Goal: Contribute content

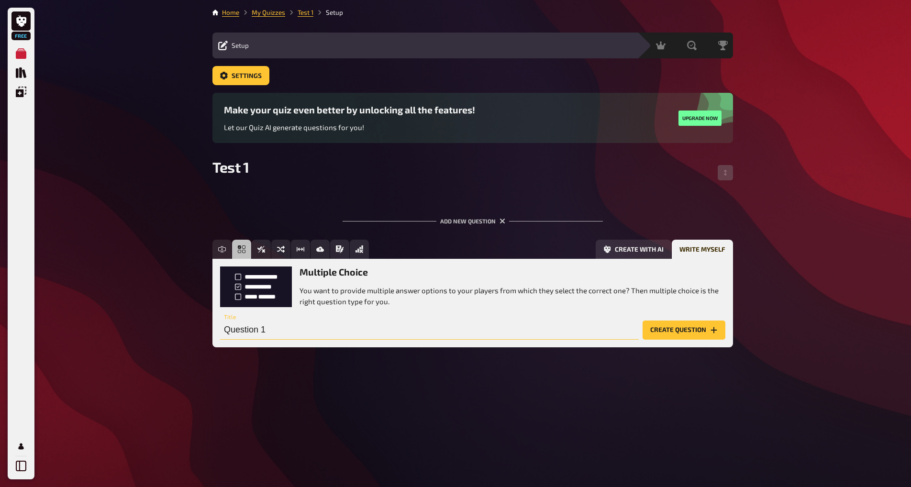
click at [444, 328] on input "Question 1" at bounding box center [429, 329] width 419 height 19
click at [699, 337] on button "Create question" at bounding box center [683, 329] width 83 height 19
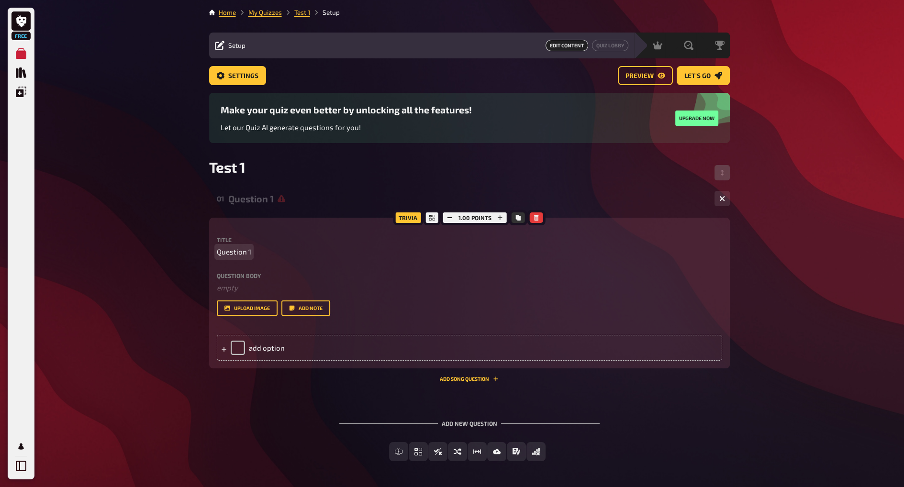
click at [236, 251] on span "Question 1" at bounding box center [234, 251] width 34 height 11
click at [287, 254] on p "Question 1" at bounding box center [469, 251] width 505 height 11
click at [237, 345] on div "add option" at bounding box center [469, 348] width 505 height 26
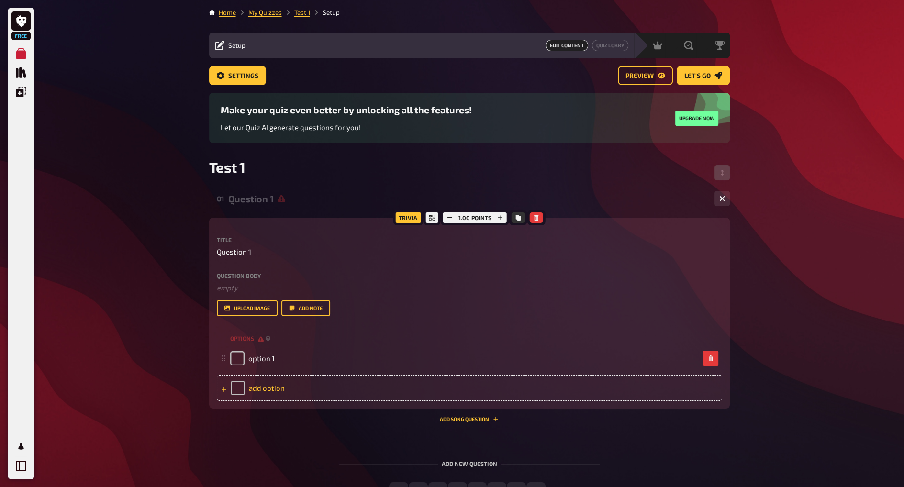
click at [243, 384] on div "add option" at bounding box center [469, 388] width 505 height 26
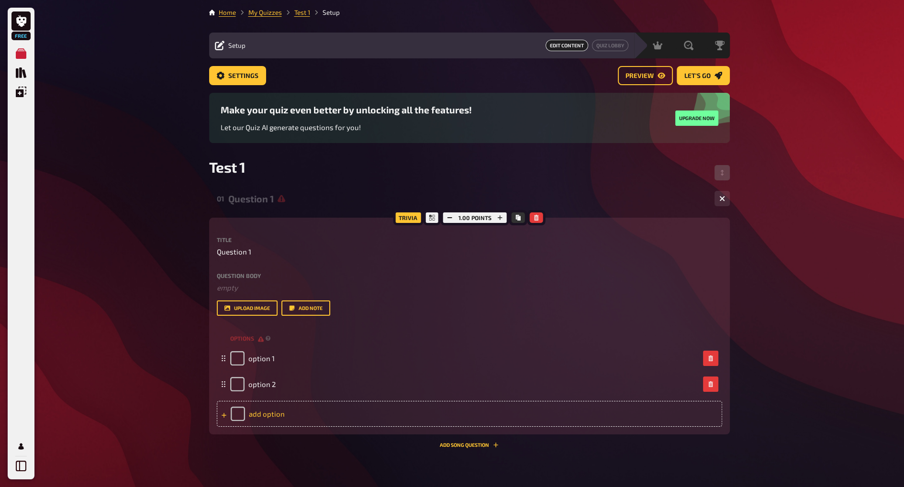
click at [247, 410] on div "add option" at bounding box center [469, 414] width 505 height 26
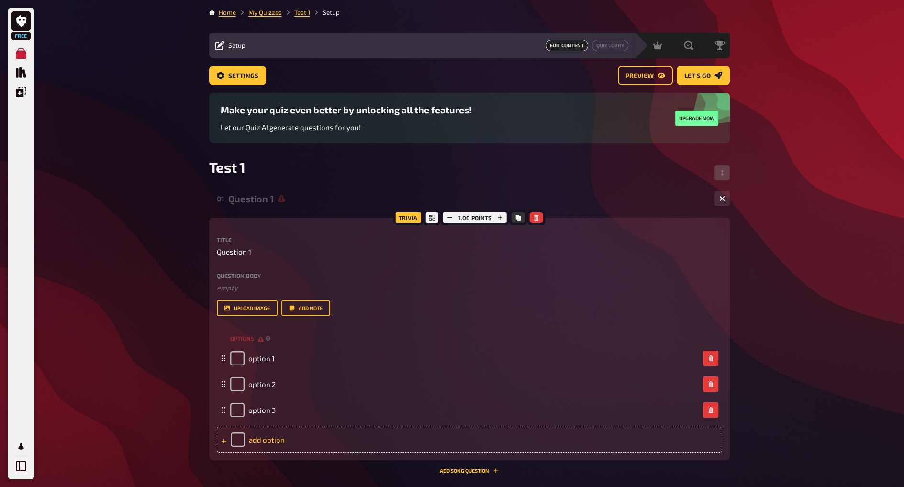
click at [250, 441] on div "add option" at bounding box center [469, 440] width 505 height 26
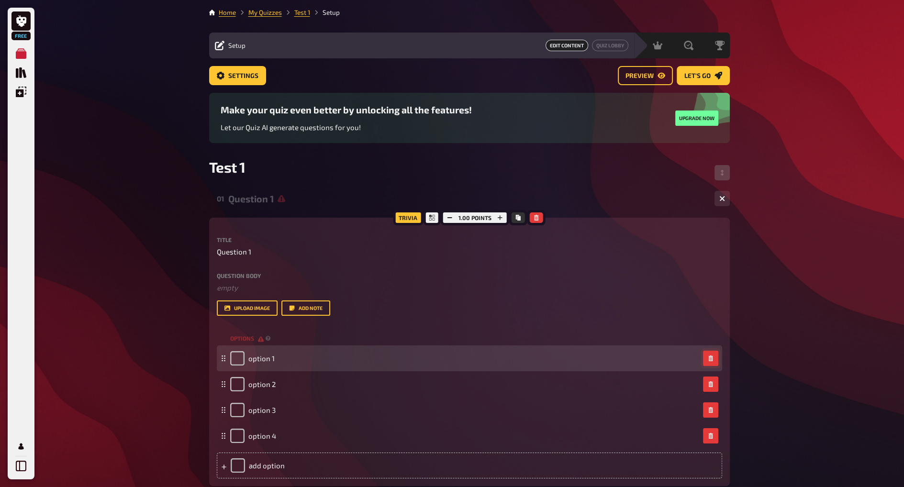
click at [710, 355] on icon "button" at bounding box center [710, 358] width 6 height 6
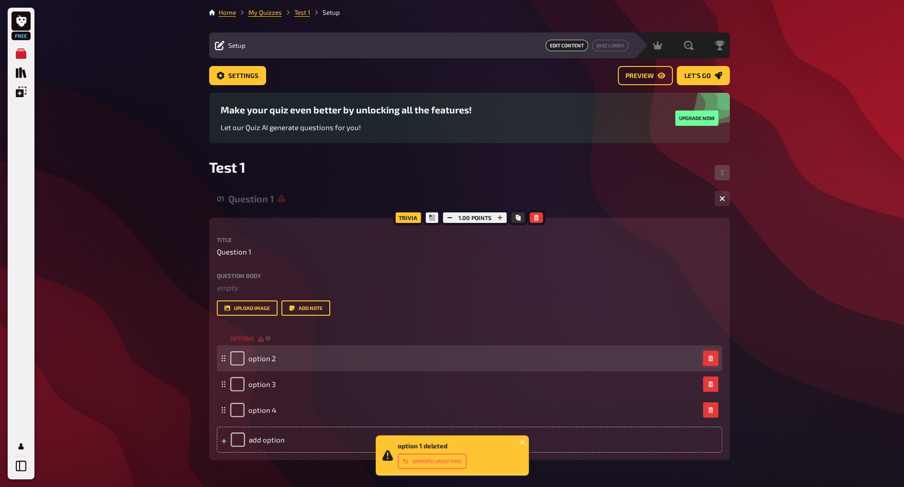
click at [711, 357] on icon "button" at bounding box center [710, 358] width 4 height 6
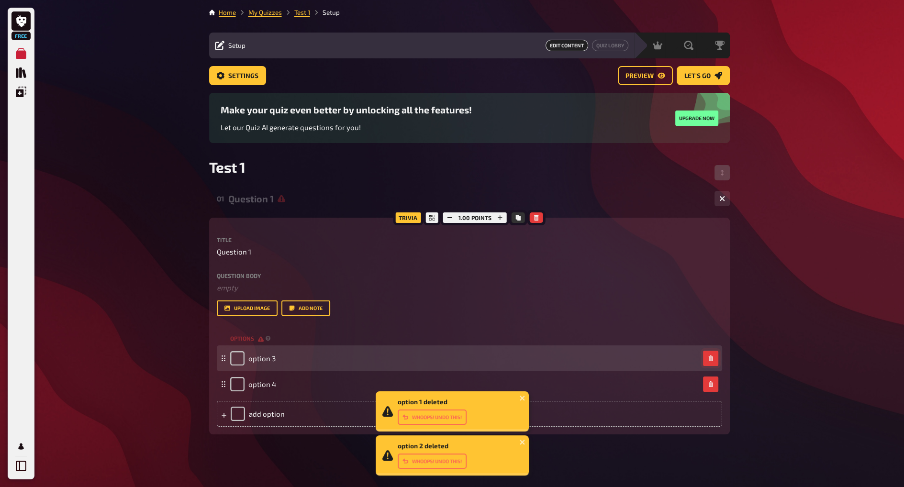
click at [711, 358] on icon "button" at bounding box center [710, 358] width 4 height 6
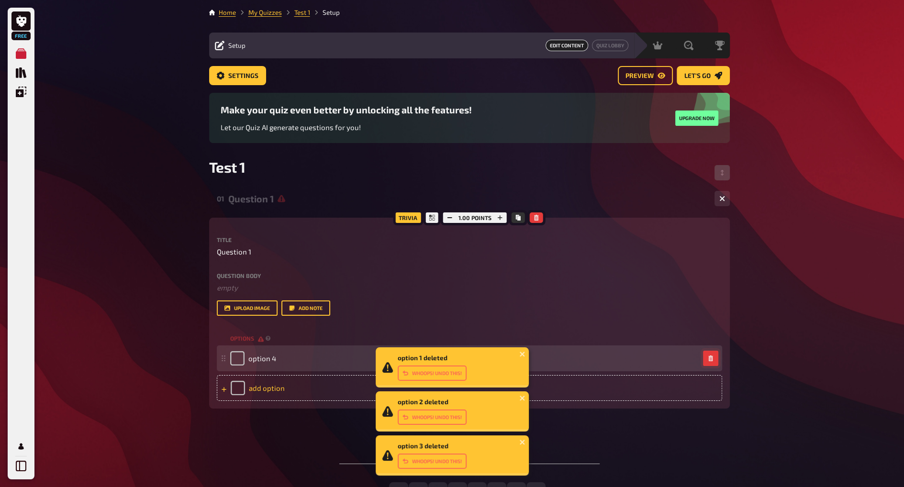
click at [711, 358] on icon "button" at bounding box center [710, 358] width 4 height 6
